Goal: Information Seeking & Learning: Learn about a topic

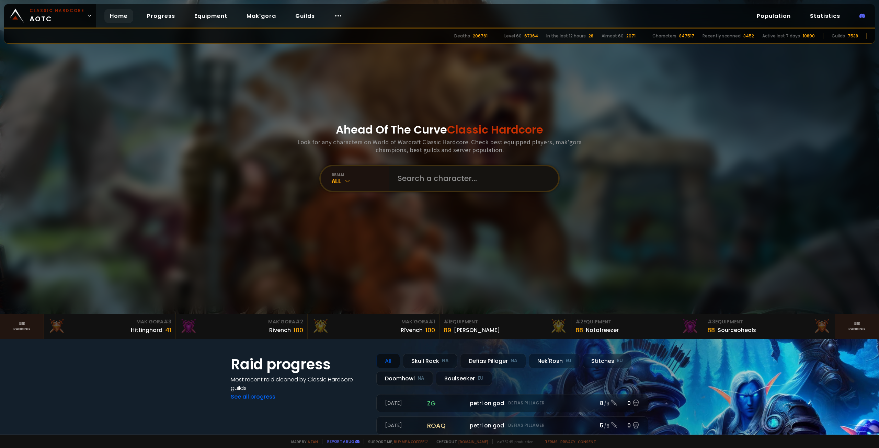
click at [415, 182] on input "text" at bounding box center [472, 178] width 157 height 25
type input "chadmanly"
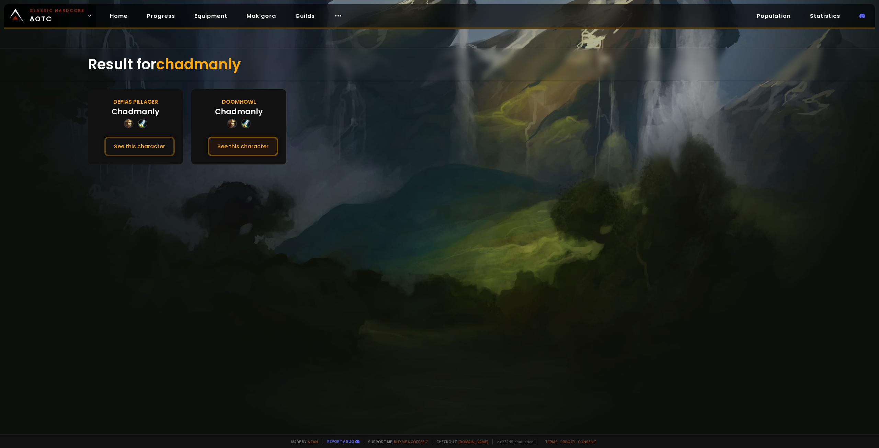
click at [230, 146] on button "See this character" at bounding box center [243, 147] width 70 height 20
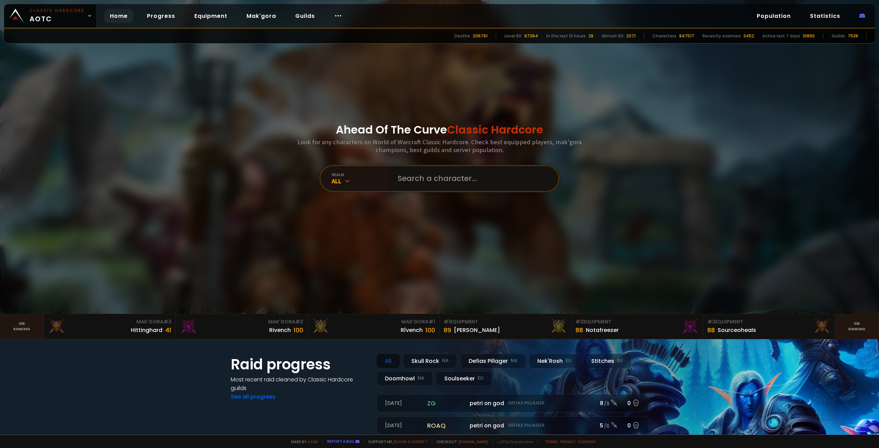
click at [434, 184] on input "text" at bounding box center [472, 178] width 157 height 25
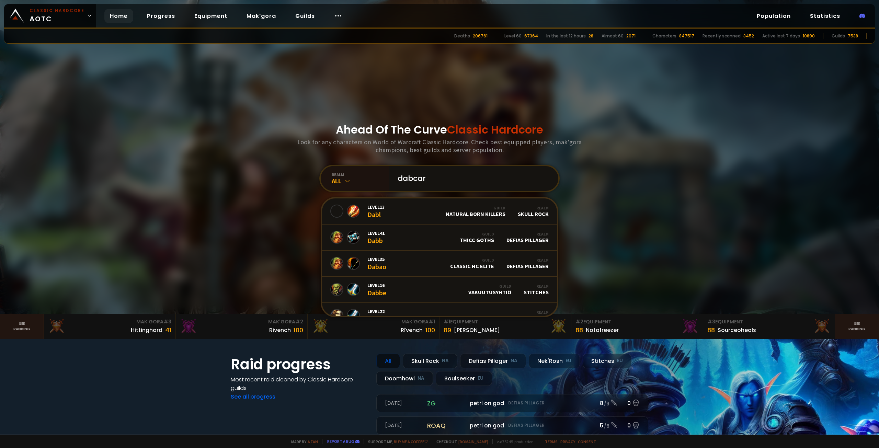
type input "dabcart"
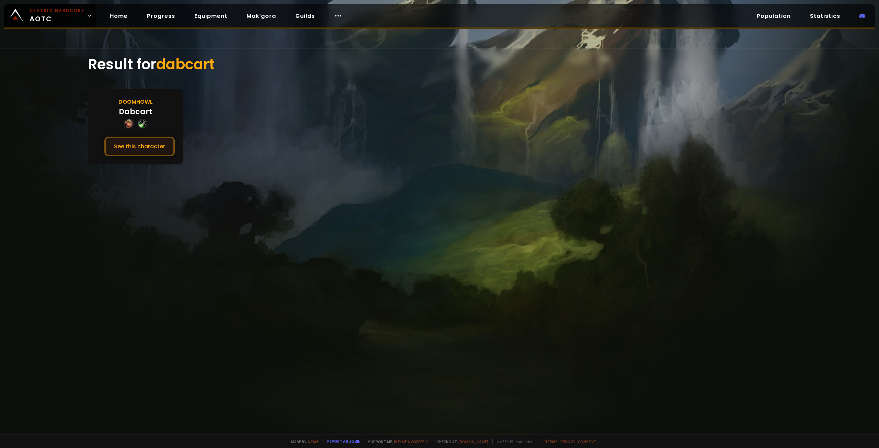
click at [138, 145] on button "See this character" at bounding box center [139, 147] width 70 height 20
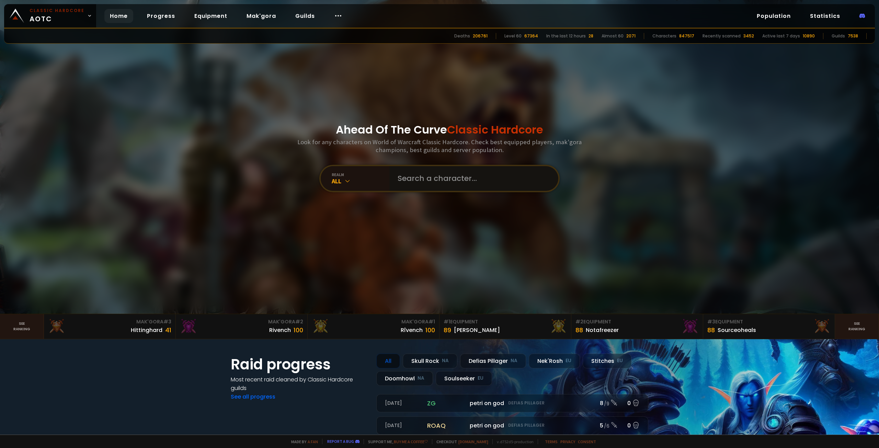
click at [442, 187] on input "text" at bounding box center [472, 178] width 157 height 25
type input "Ellycia"
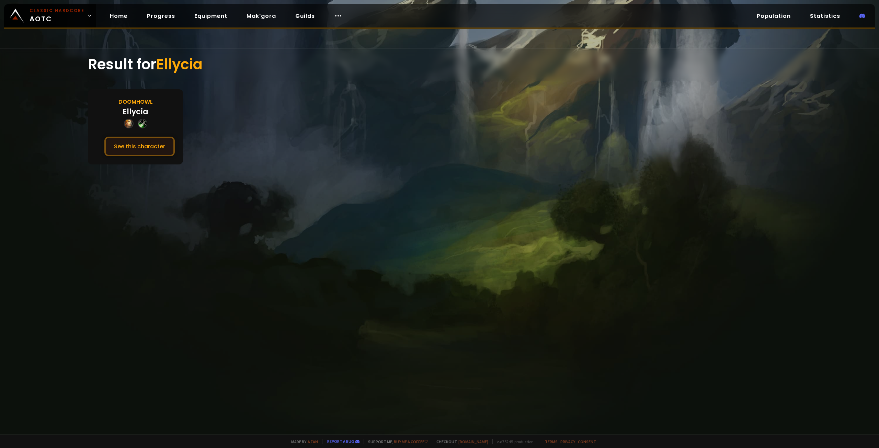
click at [135, 143] on button "See this character" at bounding box center [139, 147] width 70 height 20
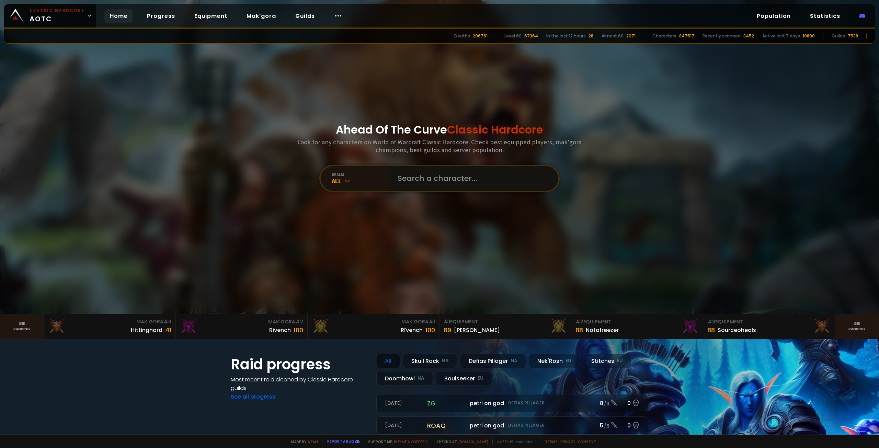
click at [422, 181] on input "text" at bounding box center [472, 178] width 157 height 25
type input "[PERSON_NAME]"
click at [461, 191] on div "realm All" at bounding box center [439, 178] width 240 height 27
click at [458, 182] on input "text" at bounding box center [472, 178] width 157 height 25
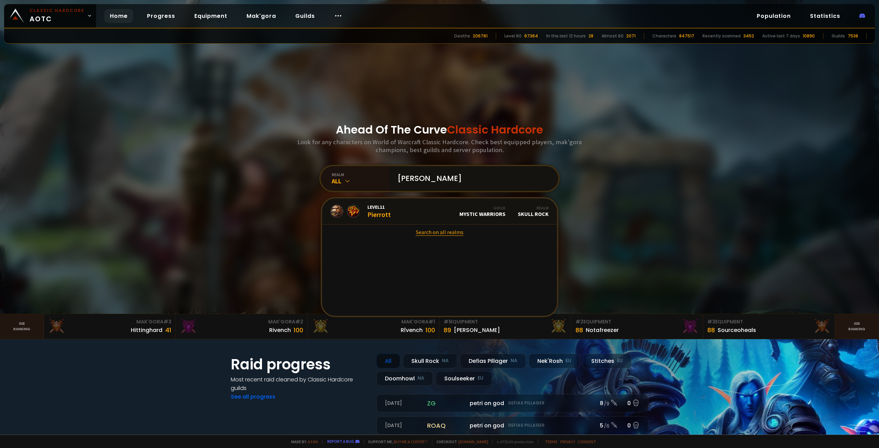
type input "[PERSON_NAME]"
click at [441, 232] on link "Search on all realms" at bounding box center [439, 232] width 235 height 15
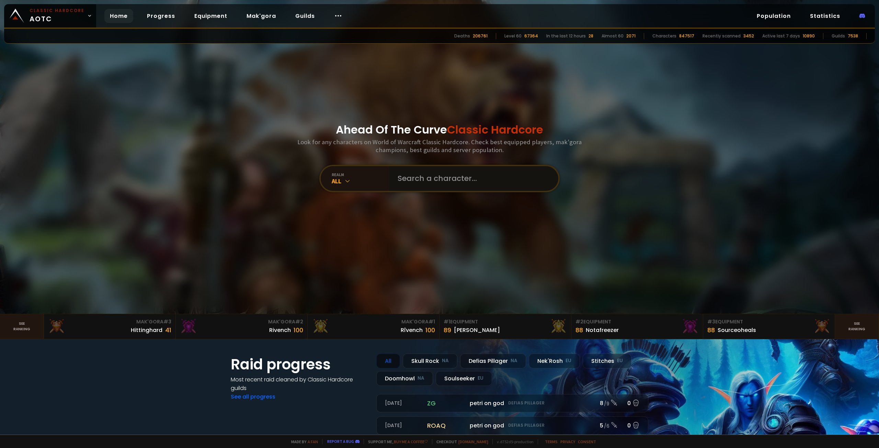
click at [440, 184] on input "text" at bounding box center [472, 178] width 157 height 25
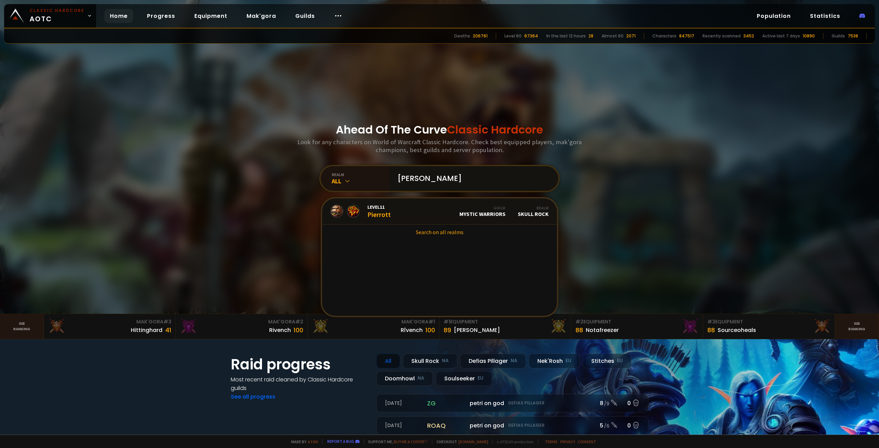
type input "Pierroo"
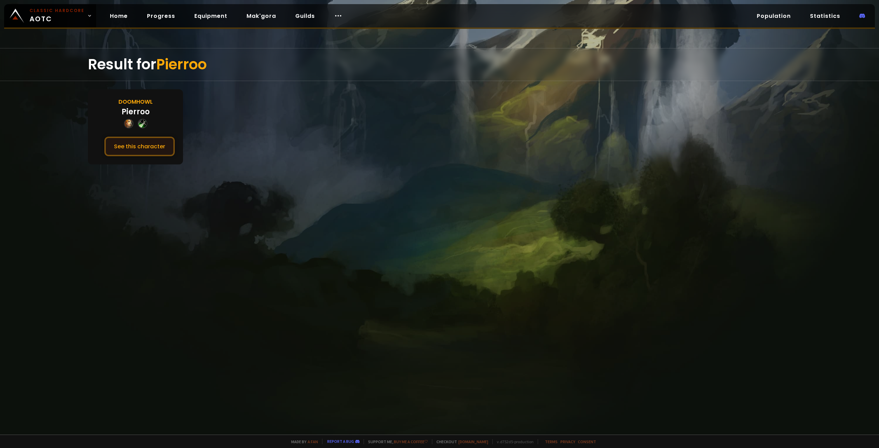
click at [126, 146] on button "See this character" at bounding box center [139, 147] width 70 height 20
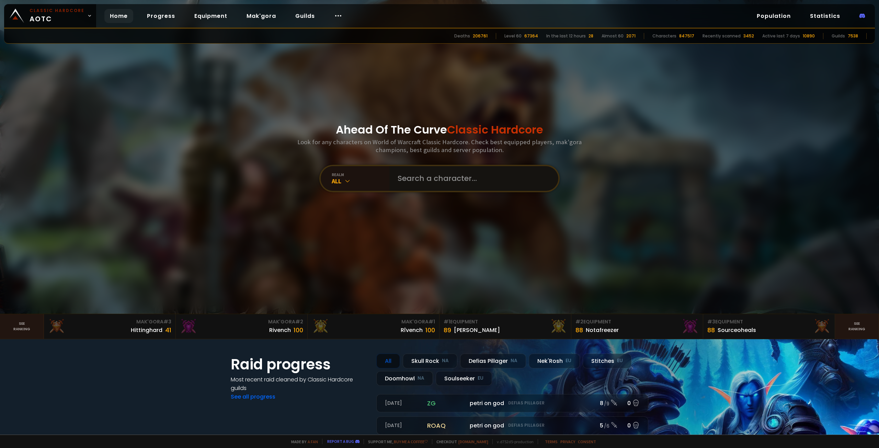
click at [420, 184] on input "text" at bounding box center [472, 178] width 157 height 25
type input "Maldekian"
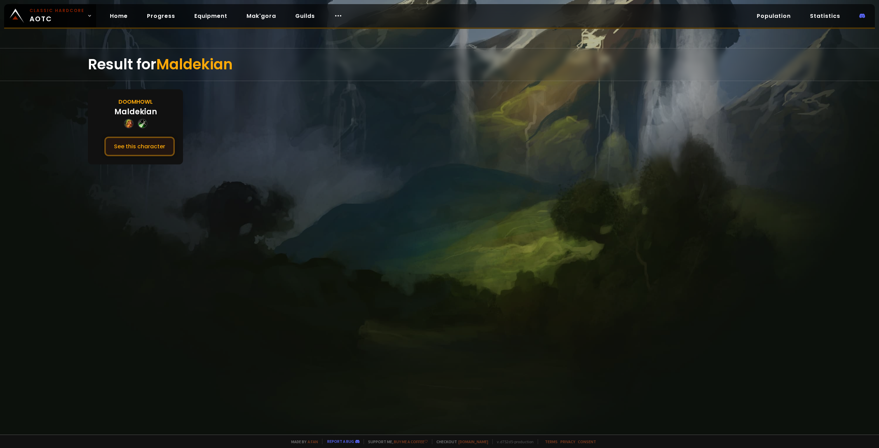
click at [141, 141] on button "See this character" at bounding box center [139, 147] width 70 height 20
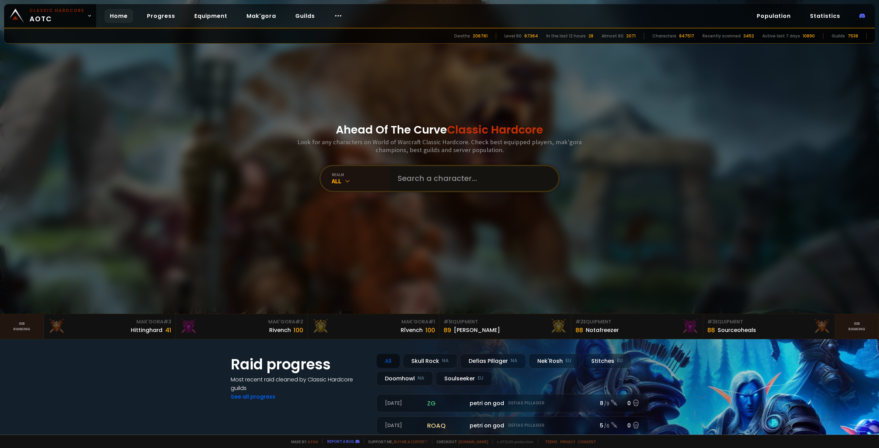
click at [424, 180] on input "text" at bounding box center [472, 178] width 157 height 25
type input "meatbol"
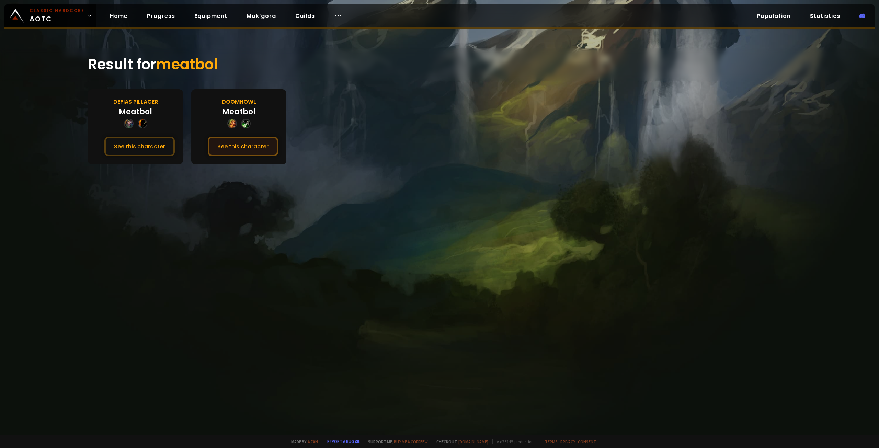
click at [246, 144] on button "See this character" at bounding box center [243, 147] width 70 height 20
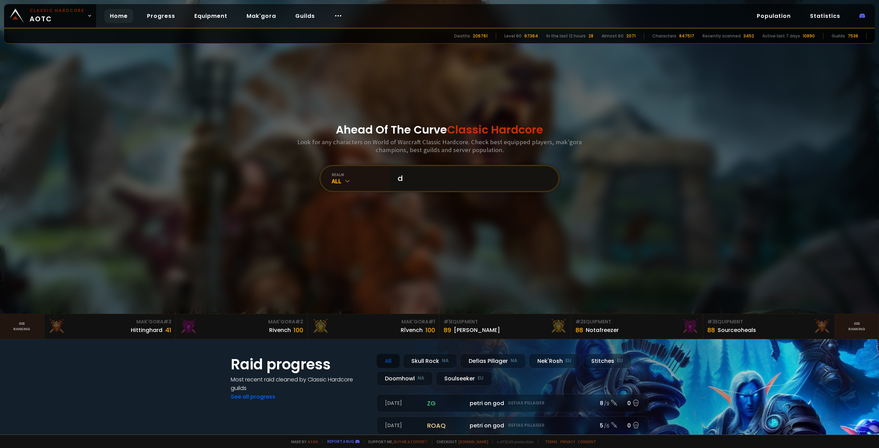
click at [456, 177] on input "d" at bounding box center [472, 178] width 157 height 25
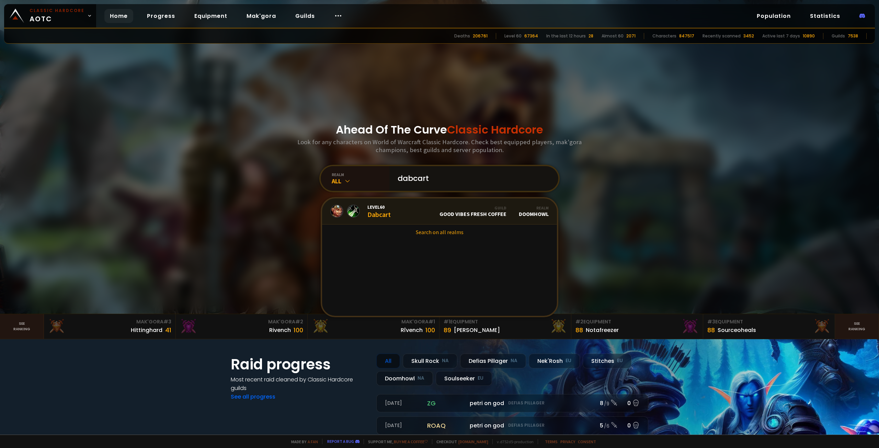
type input "dabcart"
click at [398, 215] on link "Level 60 Dabcart Guild Good Vibes Fresh Coffee Realm Doomhowl" at bounding box center [439, 212] width 235 height 26
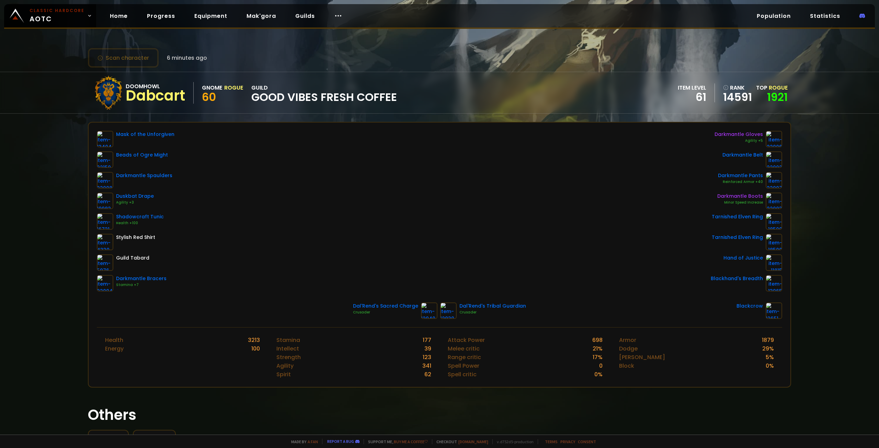
click at [380, 178] on div "Mask of the Unforgiven Beads of Ogre Might Darkmantle Spaulders Duskbat Drape A…" at bounding box center [440, 211] width 686 height 161
